Goal: Find specific page/section: Find specific page/section

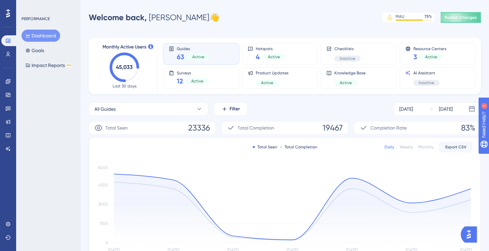
click at [45, 99] on div "PERFORMANCE Dashboard Goals Impact Reports BETA" at bounding box center [48, 125] width 65 height 251
drag, startPoint x: 8, startPoint y: 82, endPoint x: 17, endPoint y: 83, distance: 9.1
click at [8, 82] on icon at bounding box center [7, 81] width 5 height 5
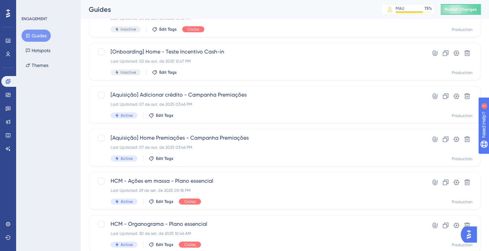
scroll to position [271, 0]
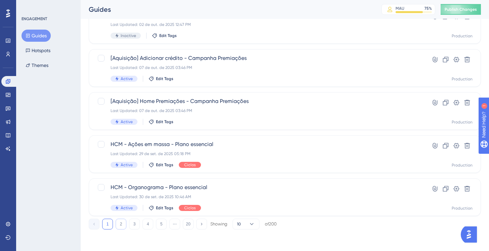
click at [117, 227] on button "2" at bounding box center [121, 224] width 11 height 11
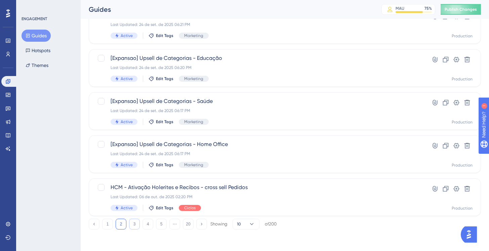
click at [136, 226] on button "3" at bounding box center [134, 224] width 11 height 11
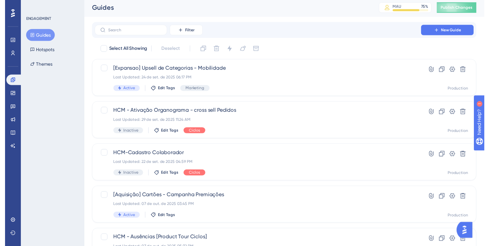
scroll to position [0, 0]
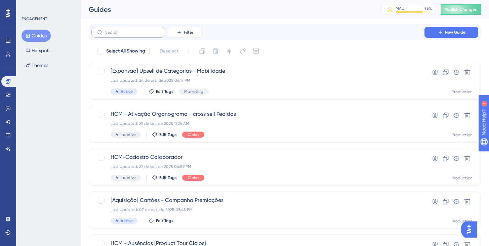
click at [123, 28] on label at bounding box center [128, 32] width 74 height 11
click at [123, 30] on input "text" at bounding box center [132, 32] width 54 height 5
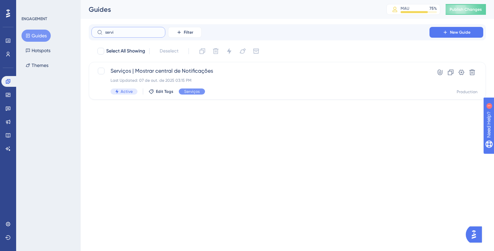
type input "servi'"
checkbox input "true"
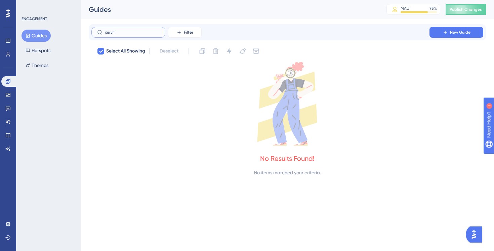
type input "serviç"
checkbox input "false"
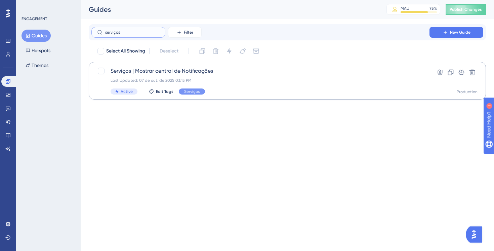
type input "serviços"
click at [226, 70] on span "Serviços | Mostrar central de Notificações" at bounding box center [261, 71] width 300 height 8
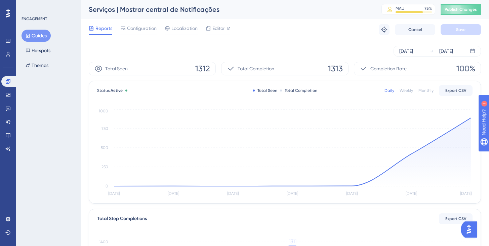
click at [43, 35] on button "Guides" at bounding box center [36, 36] width 29 height 12
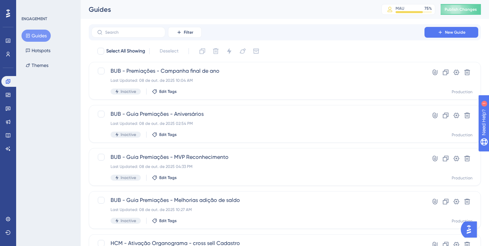
click at [43, 35] on button "Guides" at bounding box center [36, 36] width 29 height 12
click at [123, 27] on label at bounding box center [128, 32] width 74 height 11
click at [123, 30] on input "text" at bounding box center [132, 32] width 54 height 5
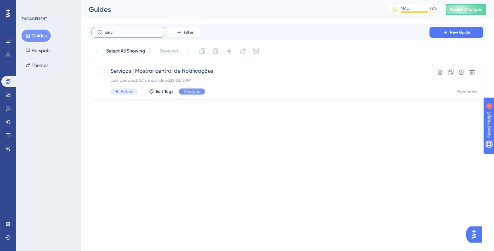
type input "servi'"
checkbox input "true"
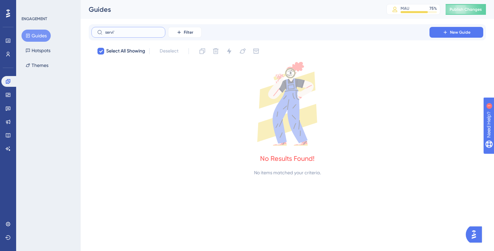
type input "serviç"
checkbox input "false"
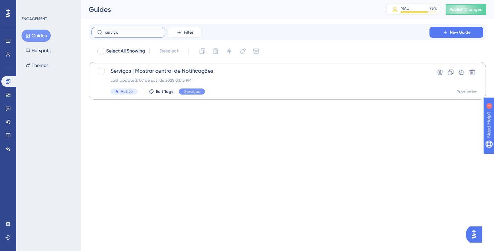
type input "serviço"
click at [219, 70] on span "Serviços | Mostrar central de Notificações" at bounding box center [261, 71] width 300 height 8
